Goal: Task Accomplishment & Management: Manage account settings

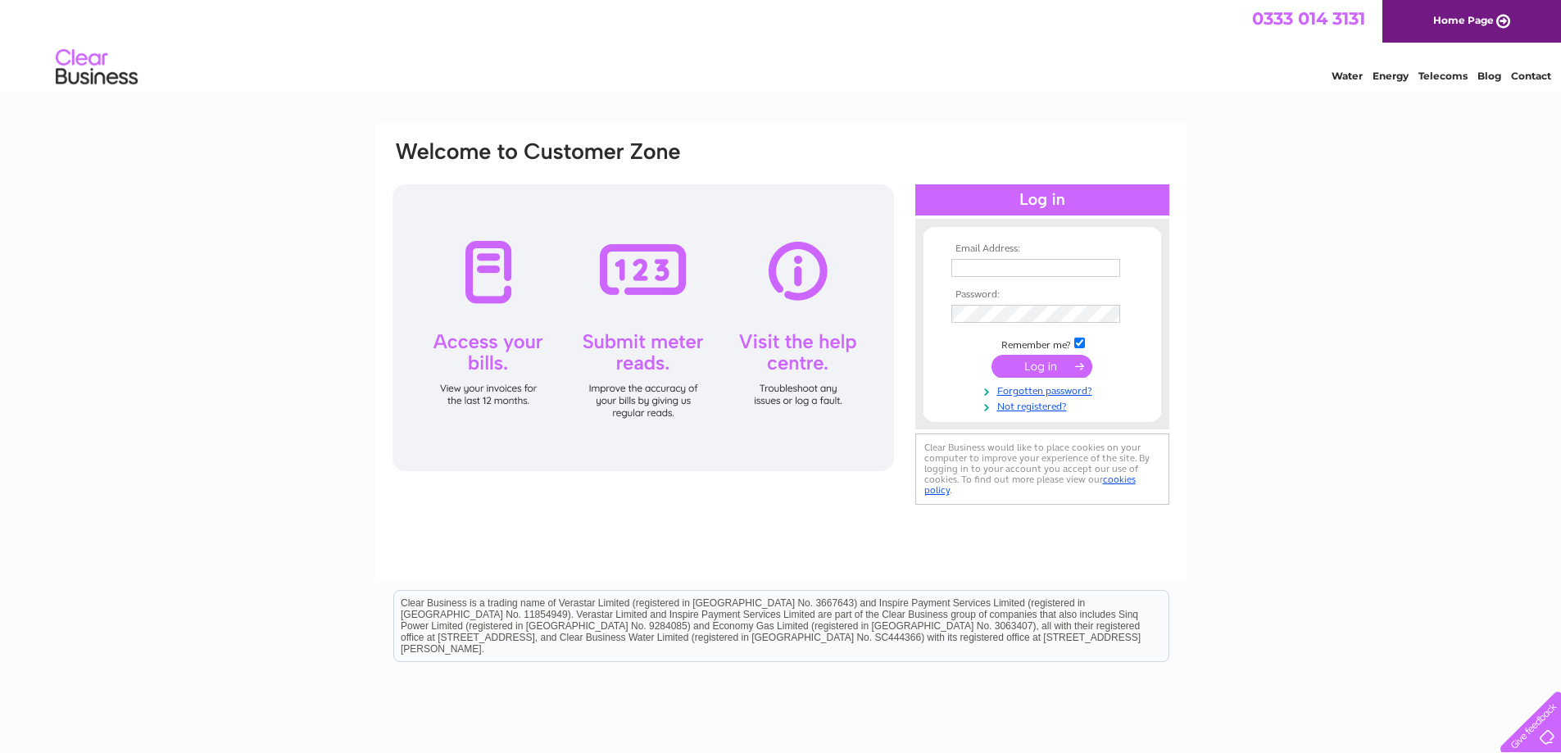
type input "tncrosby@outlook.com"
click at [1025, 369] on input "submit" at bounding box center [1042, 366] width 101 height 23
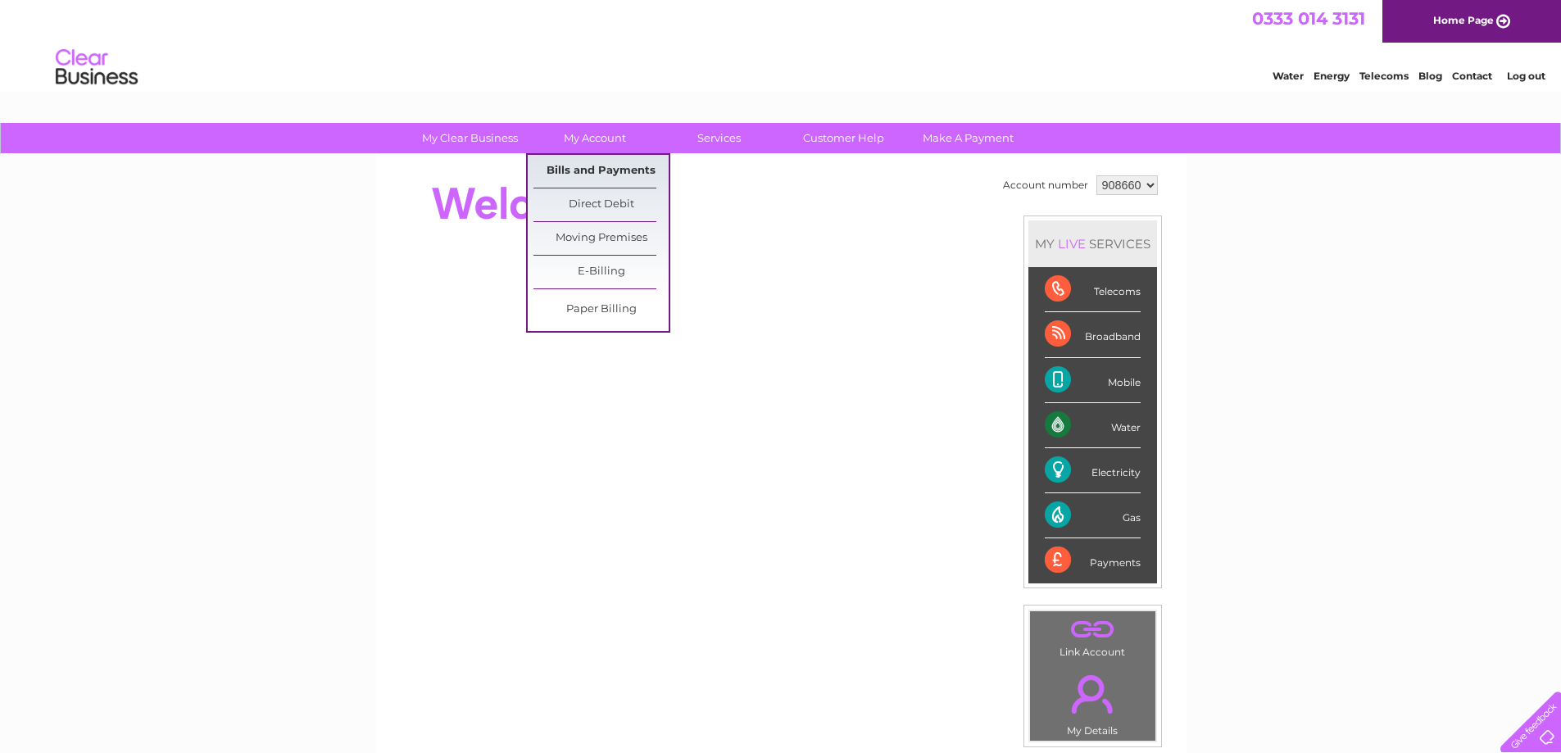
click at [585, 163] on link "Bills and Payments" at bounding box center [601, 171] width 135 height 33
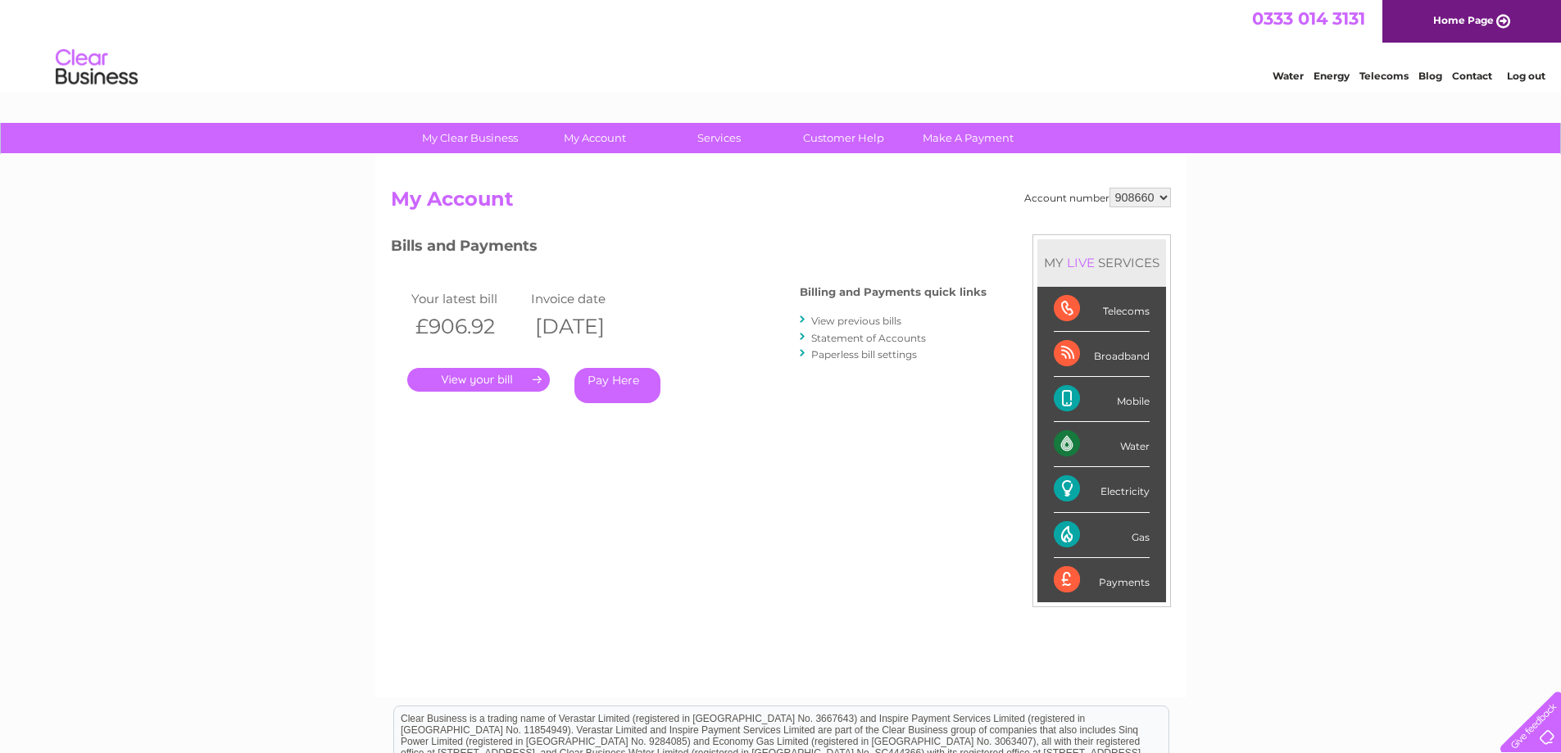
click at [485, 380] on link "." at bounding box center [478, 380] width 143 height 24
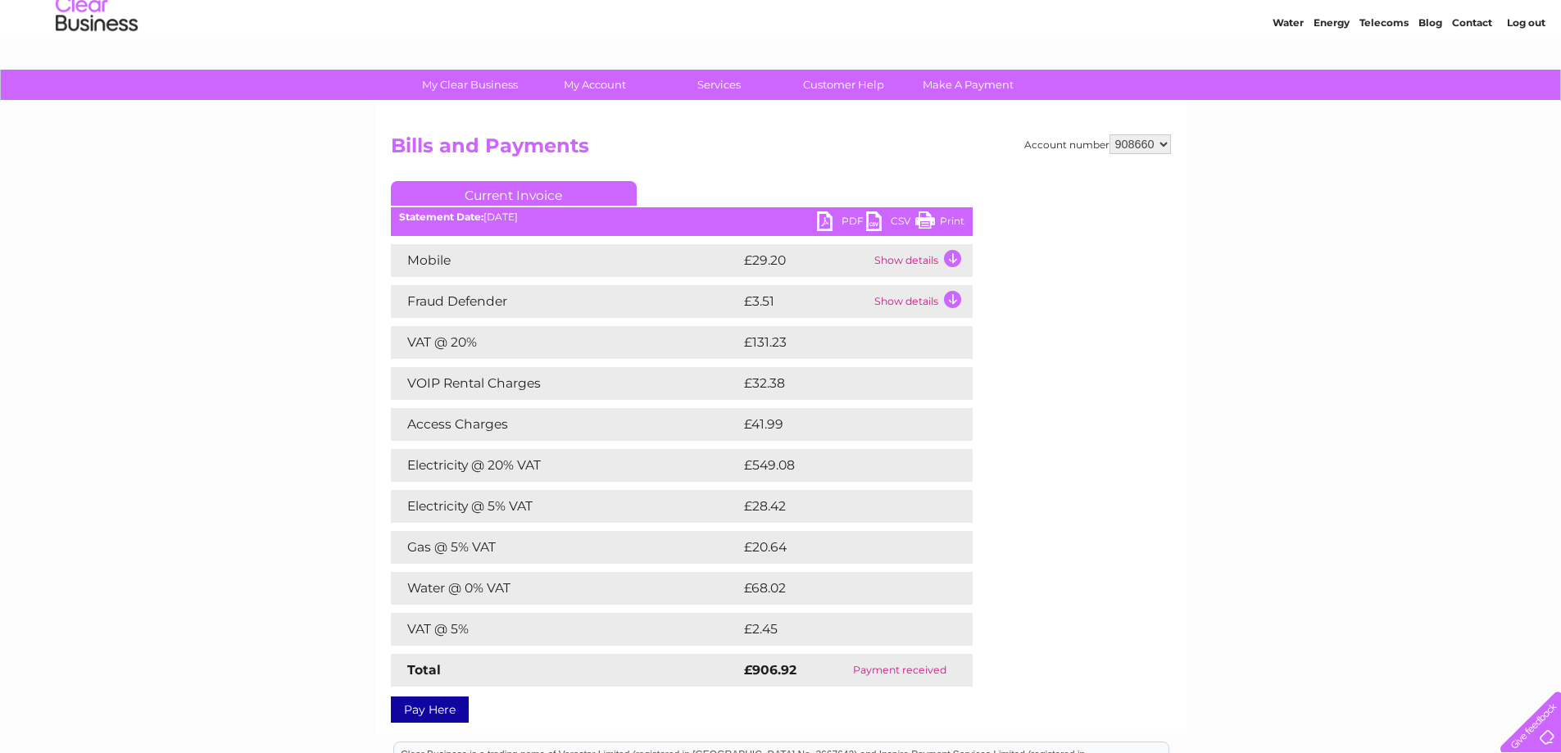
scroll to position [82, 0]
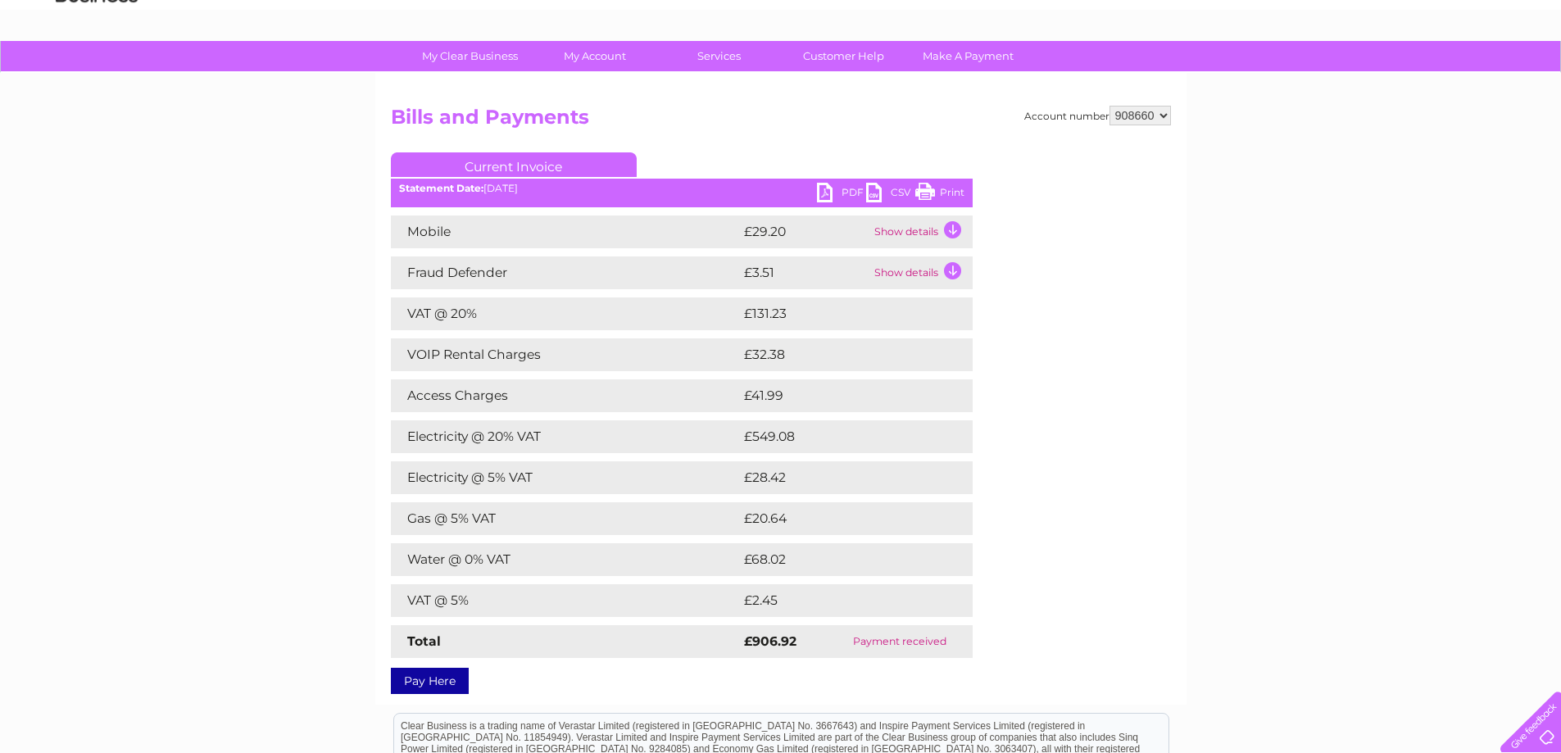
click at [947, 185] on link "Print" at bounding box center [939, 195] width 49 height 24
click at [1161, 113] on select "908660 908661" at bounding box center [1140, 116] width 61 height 20
select select "908661"
click at [1110, 106] on select "908660 908661" at bounding box center [1140, 116] width 61 height 20
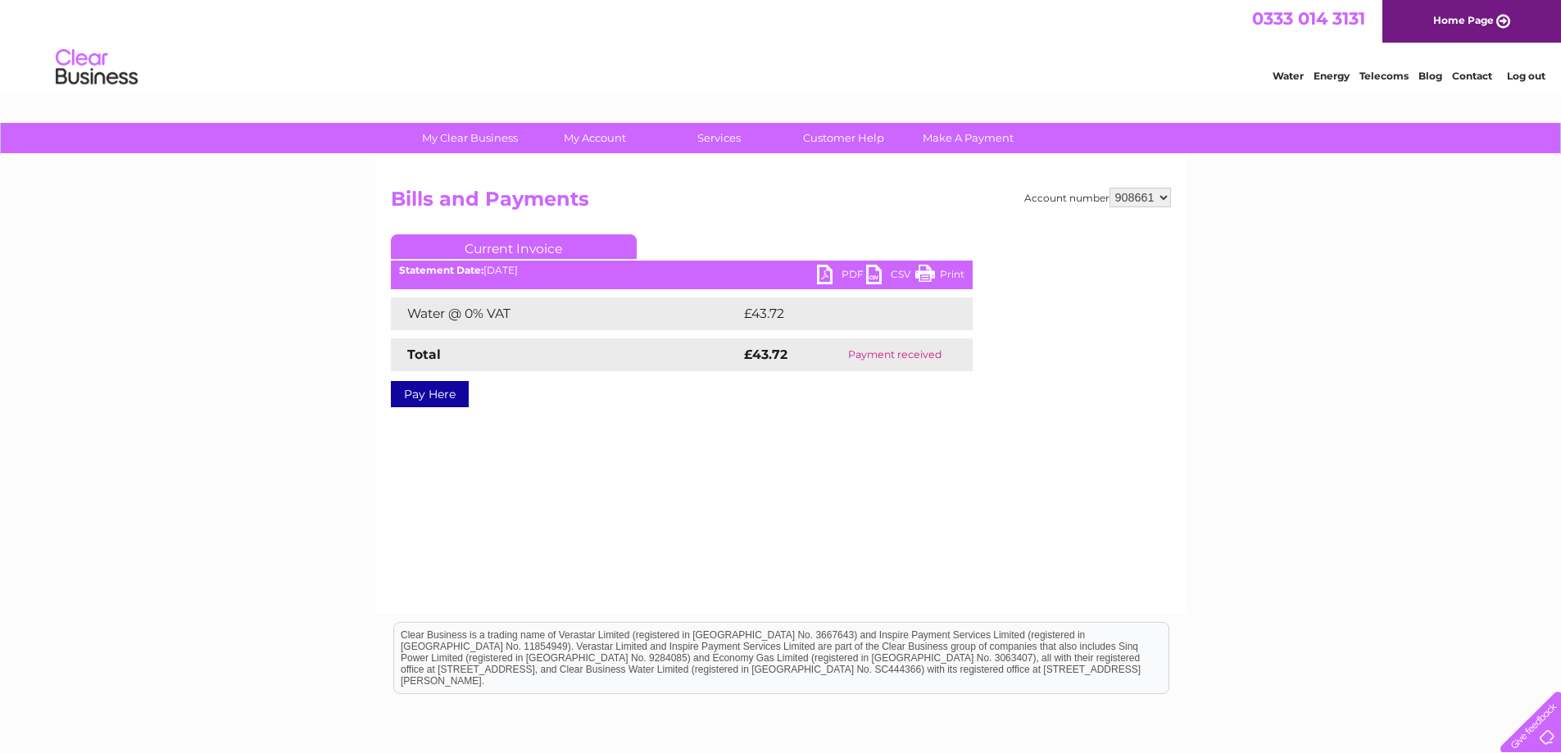
click at [943, 270] on link "Print" at bounding box center [939, 277] width 49 height 24
